Goal: Task Accomplishment & Management: Use online tool/utility

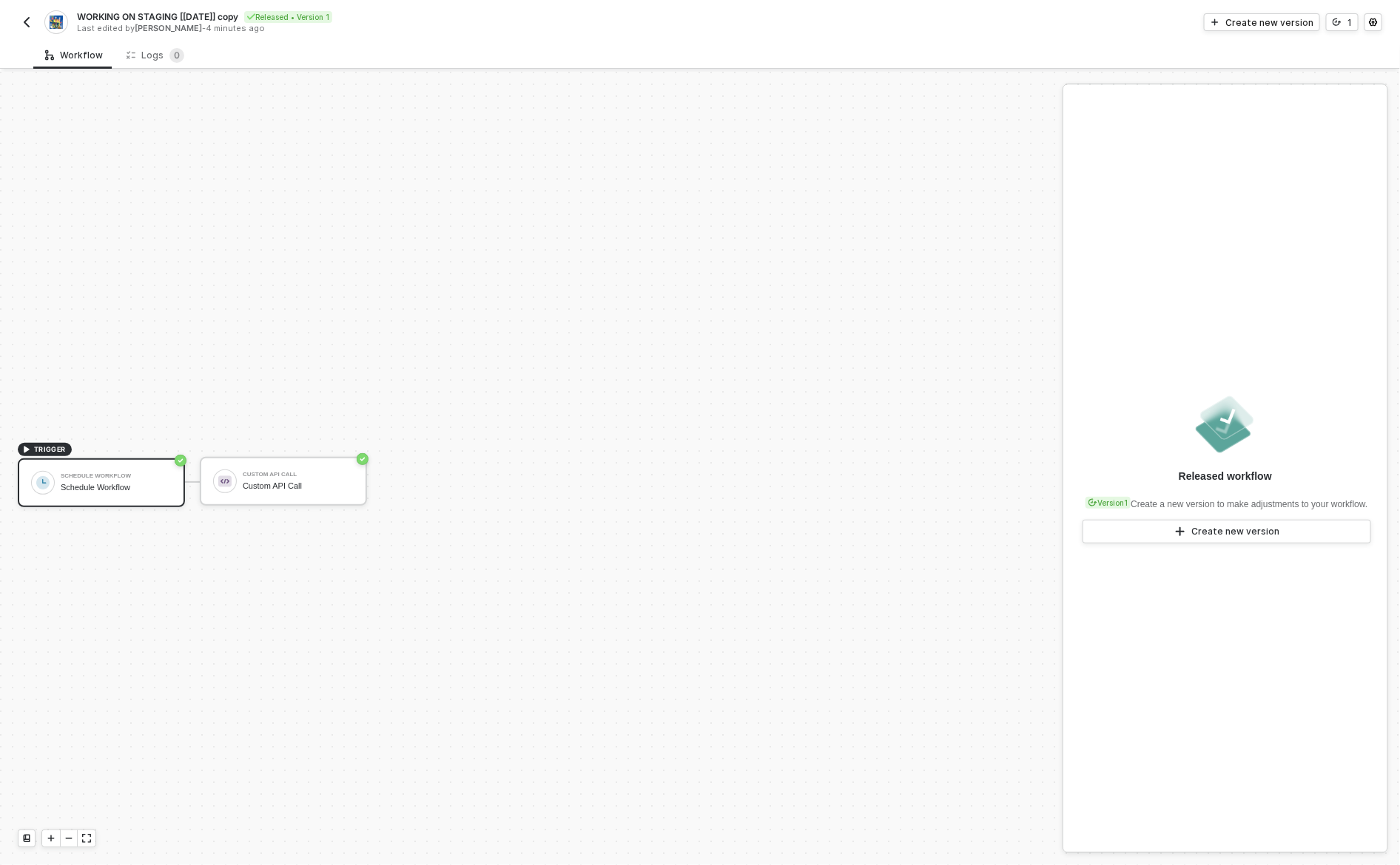
scroll to position [27, 0]
click at [156, 50] on div "Logs 0" at bounding box center [155, 55] width 58 height 14
click at [170, 43] on div "Logs 1" at bounding box center [155, 55] width 81 height 27
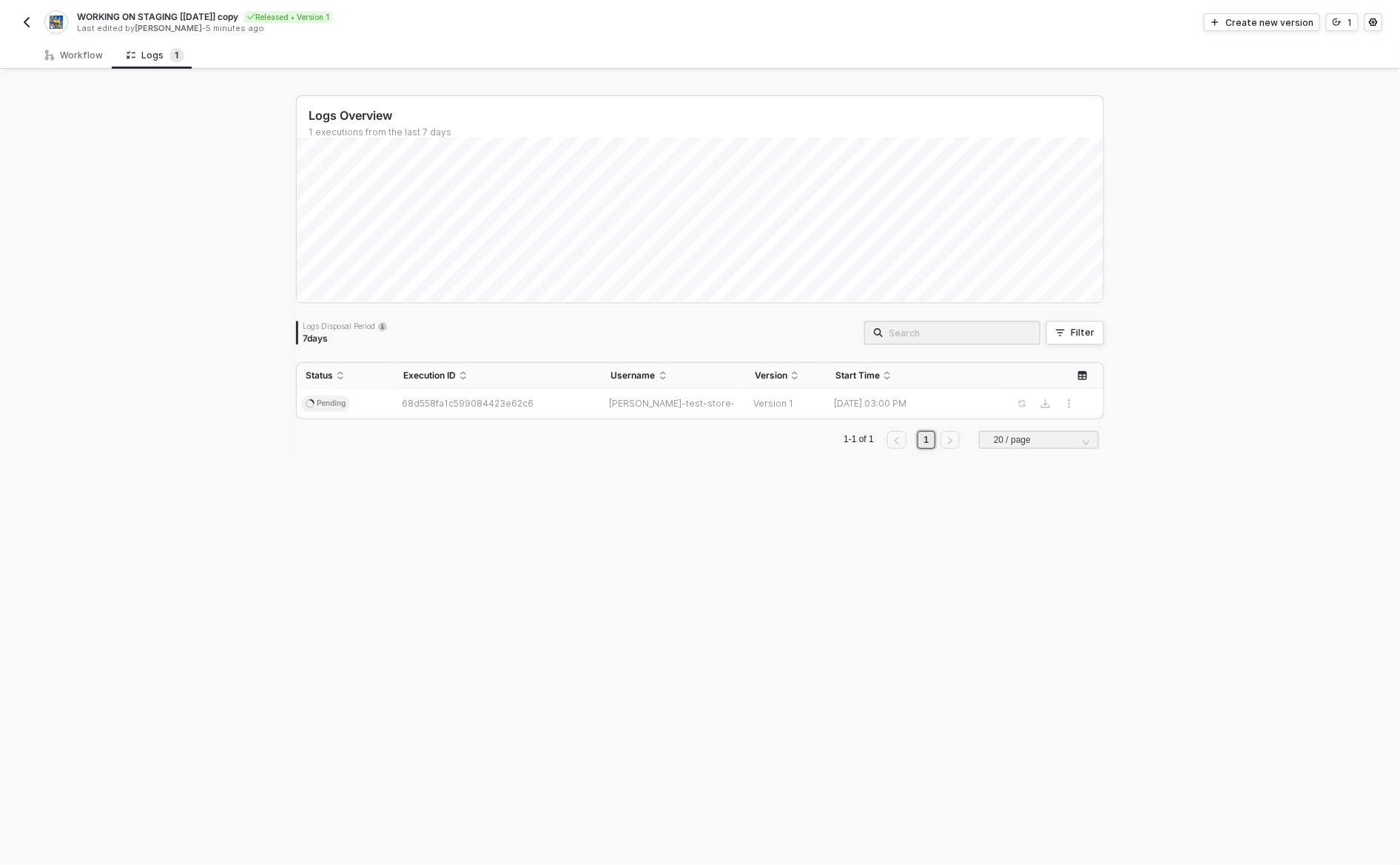
click at [210, 389] on div "Logs Overview 1 executions from the last 7 days Logs Disposal Period 7 days Fil…" at bounding box center [700, 468] width 1400 height 794
click at [775, 499] on div "Logs Overview 1 executions from the last 7 days Logs Disposal Period 7 days Fil…" at bounding box center [699, 468] width 843 height 794
click at [1128, 525] on div "Logs Overview 1 executions from the last 7 days Logs Disposal Period 7 days Fil…" at bounding box center [700, 468] width 1400 height 794
click at [182, 432] on div "Logs Overview 1 executions from the last 7 days Logs Disposal Period 7 days Fil…" at bounding box center [700, 468] width 1400 height 794
click at [226, 448] on div "Logs Overview 1 executions from the last 7 days Logs Disposal Period 7 days Fil…" at bounding box center [700, 468] width 1400 height 794
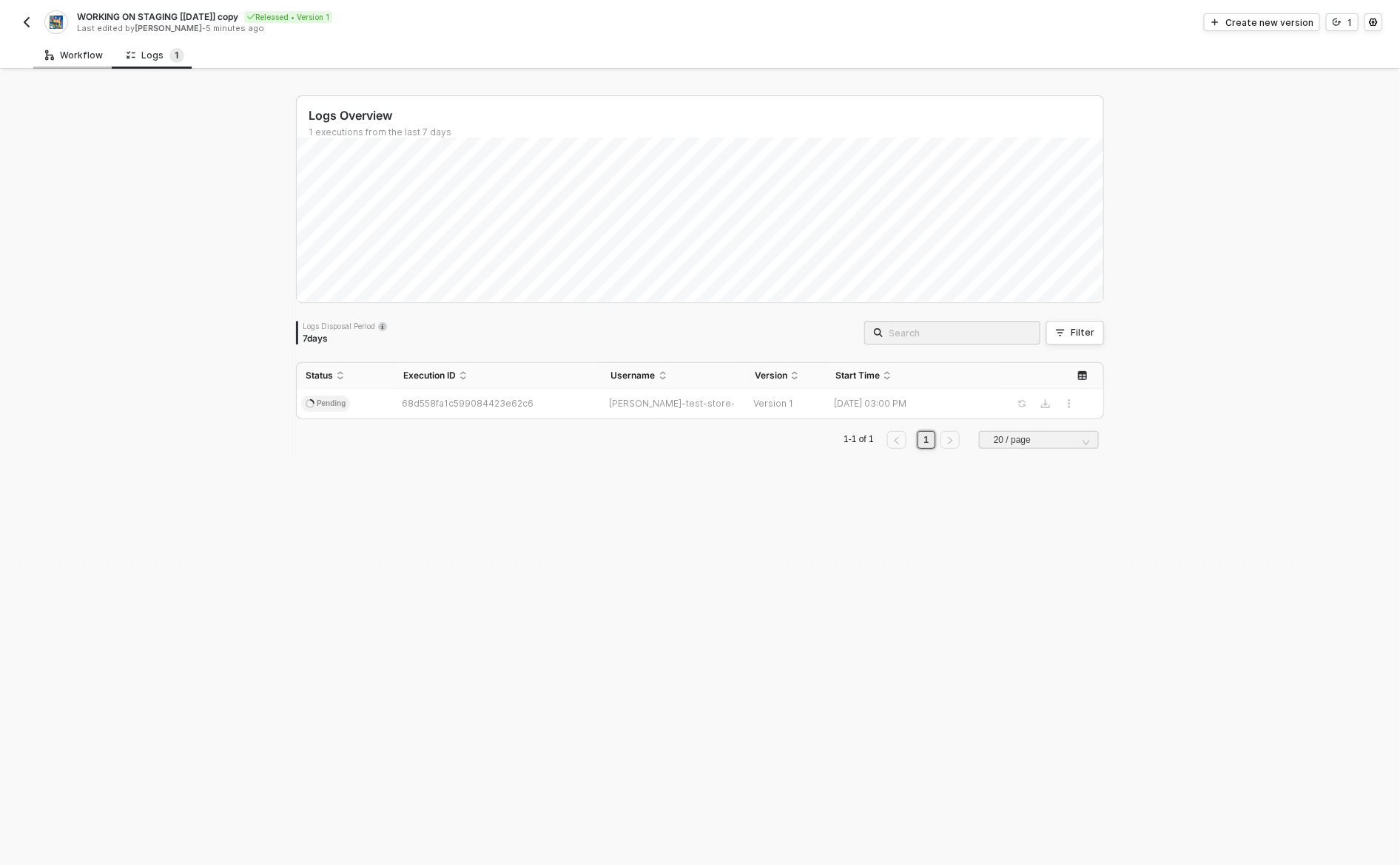
click at [67, 55] on div "Workflow" at bounding box center [74, 55] width 58 height 12
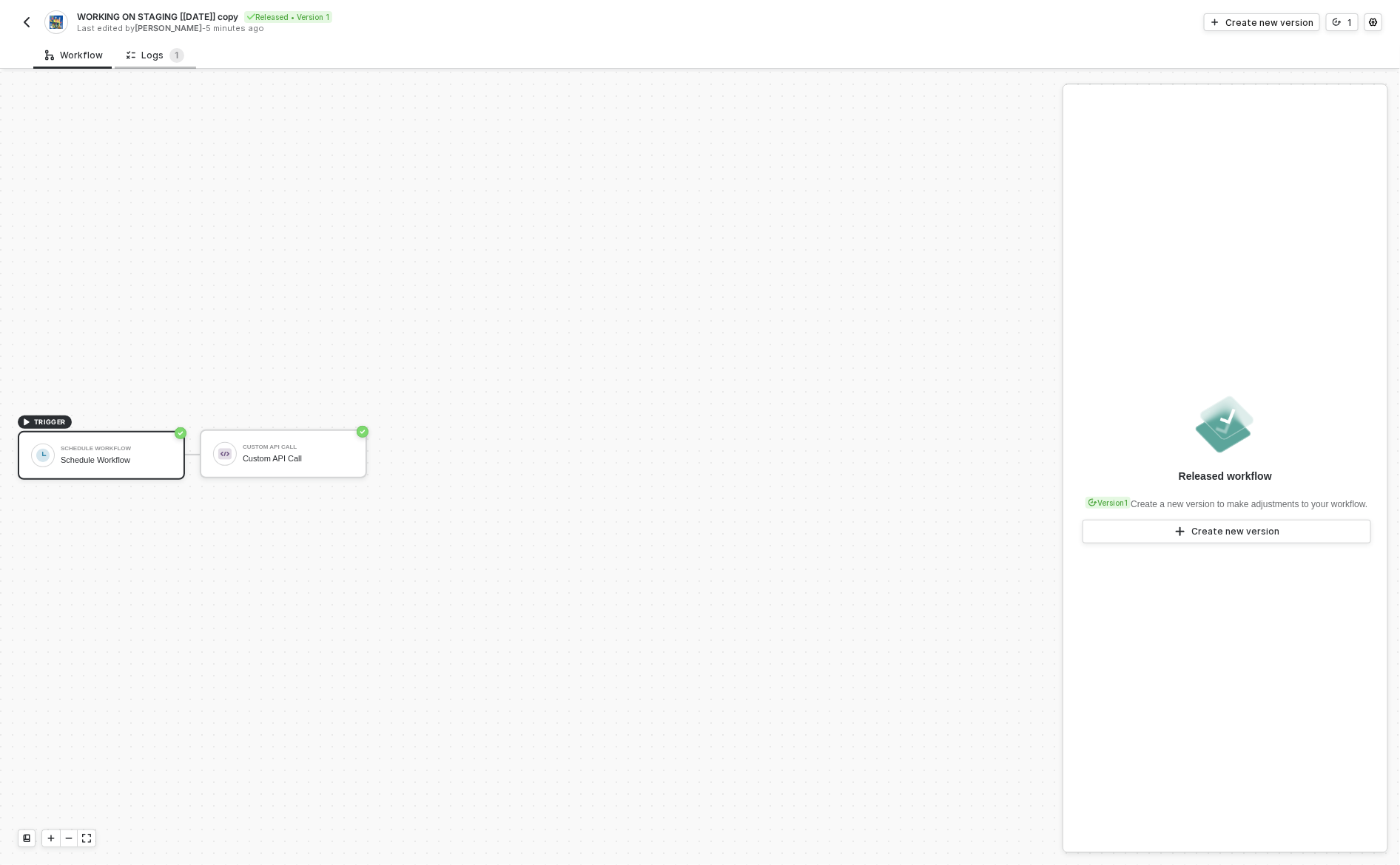
click at [139, 55] on div "Logs 1" at bounding box center [155, 55] width 58 height 14
